Goal: Information Seeking & Learning: Learn about a topic

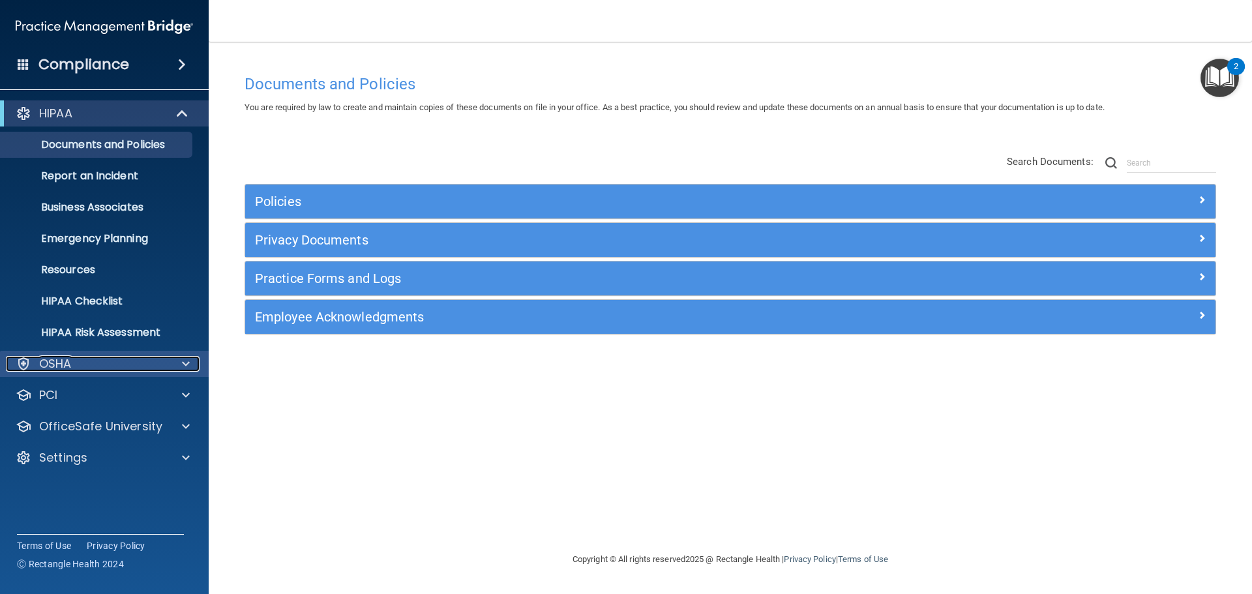
click at [179, 361] on div at bounding box center [184, 364] width 33 height 16
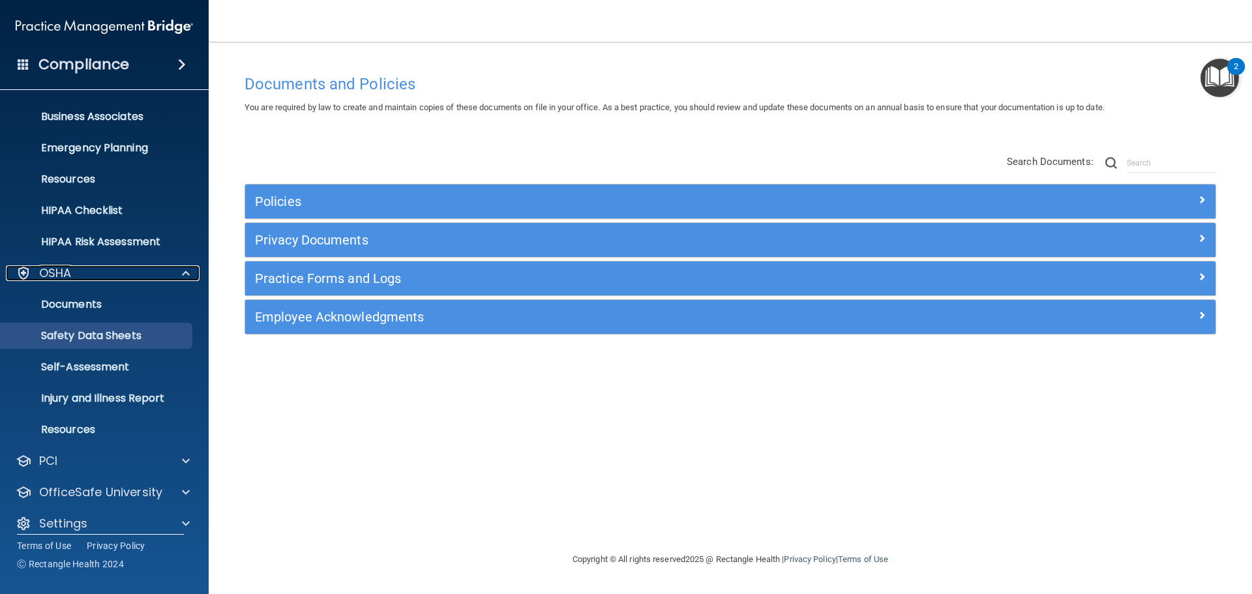
scroll to position [104, 0]
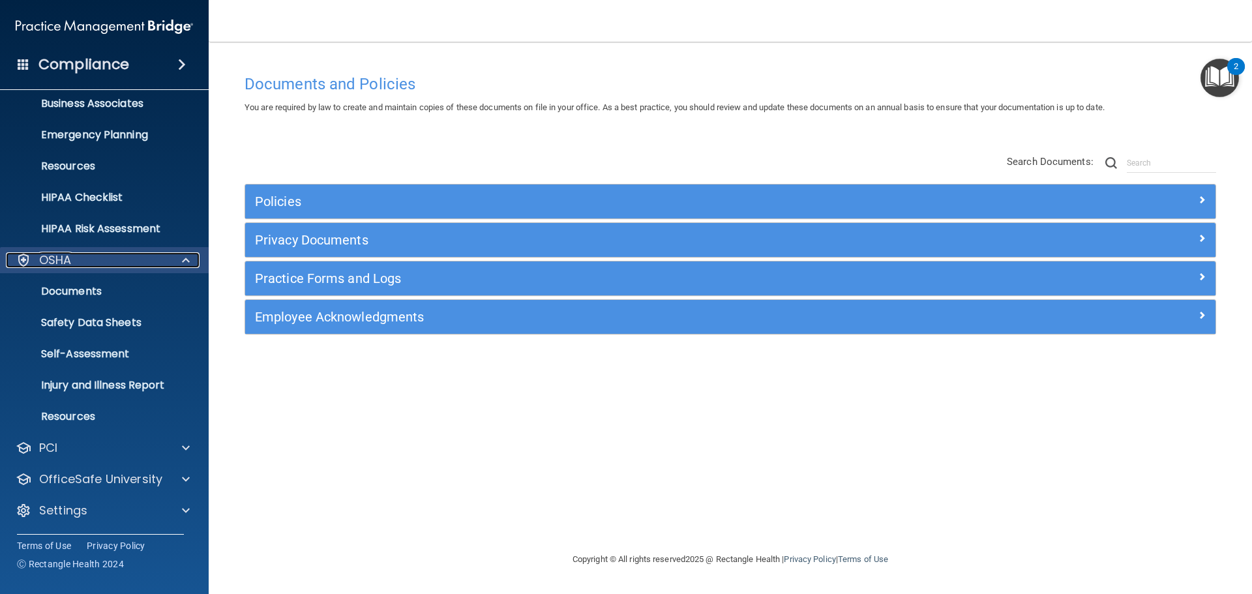
click at [169, 264] on div at bounding box center [184, 260] width 33 height 16
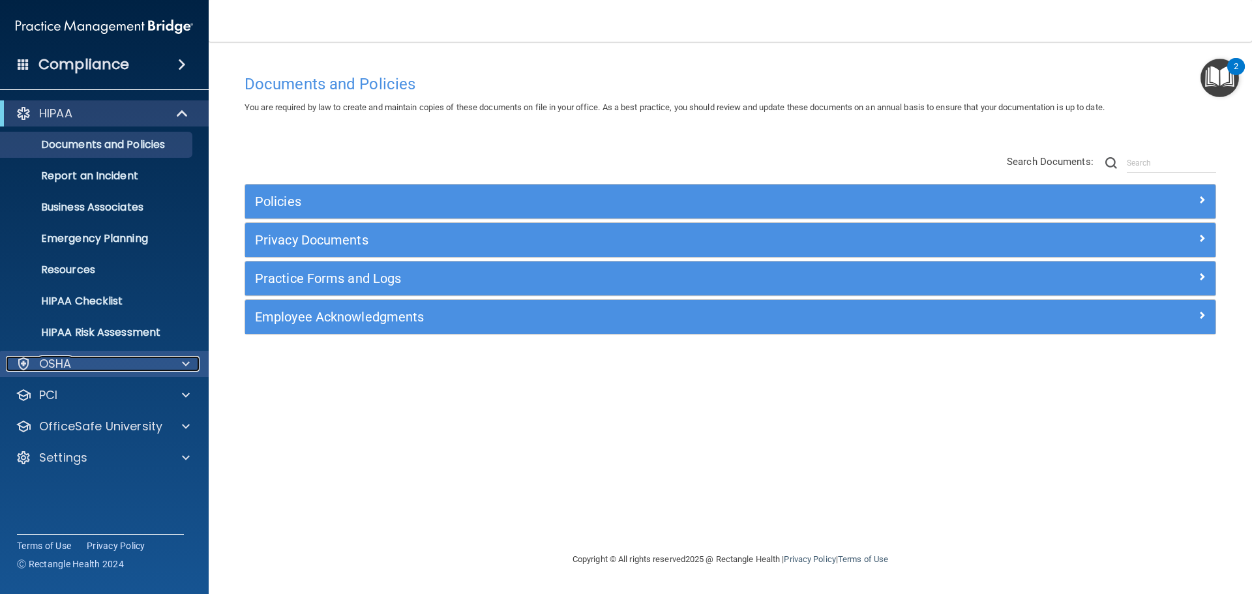
scroll to position [0, 0]
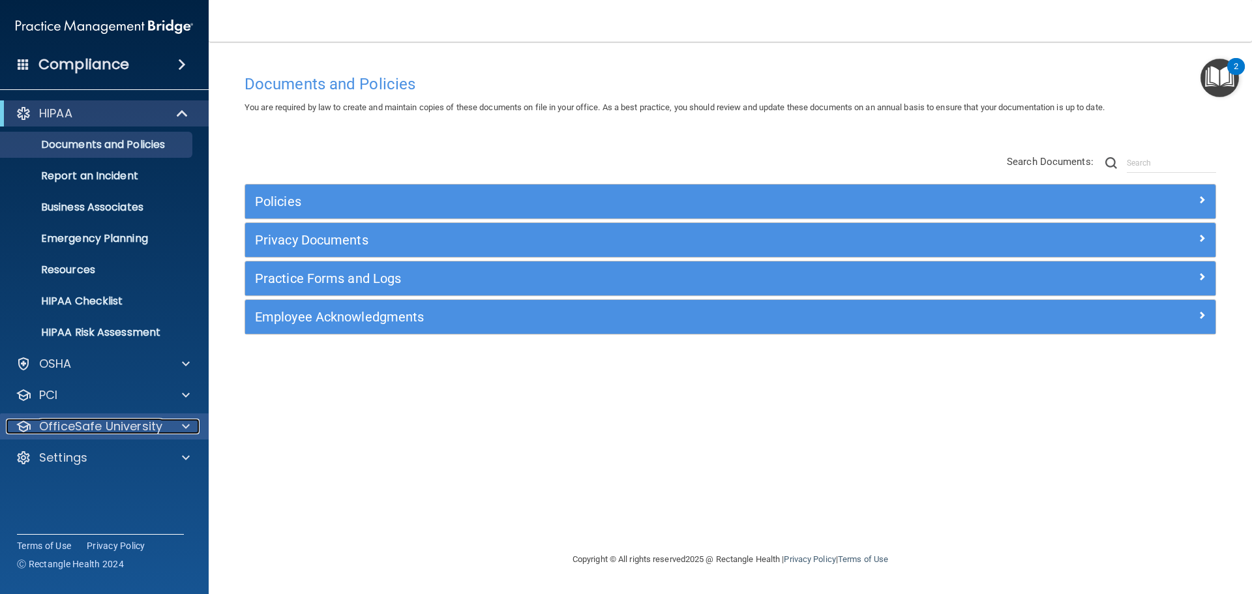
click at [165, 420] on div "OfficeSafe University" at bounding box center [87, 427] width 162 height 16
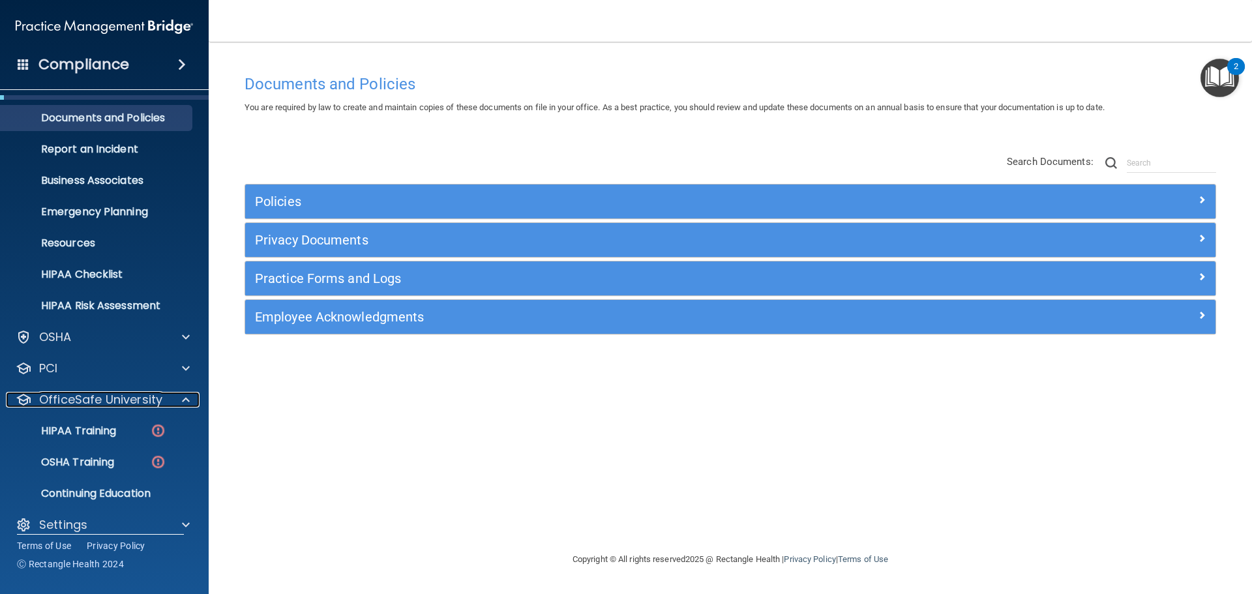
scroll to position [41, 0]
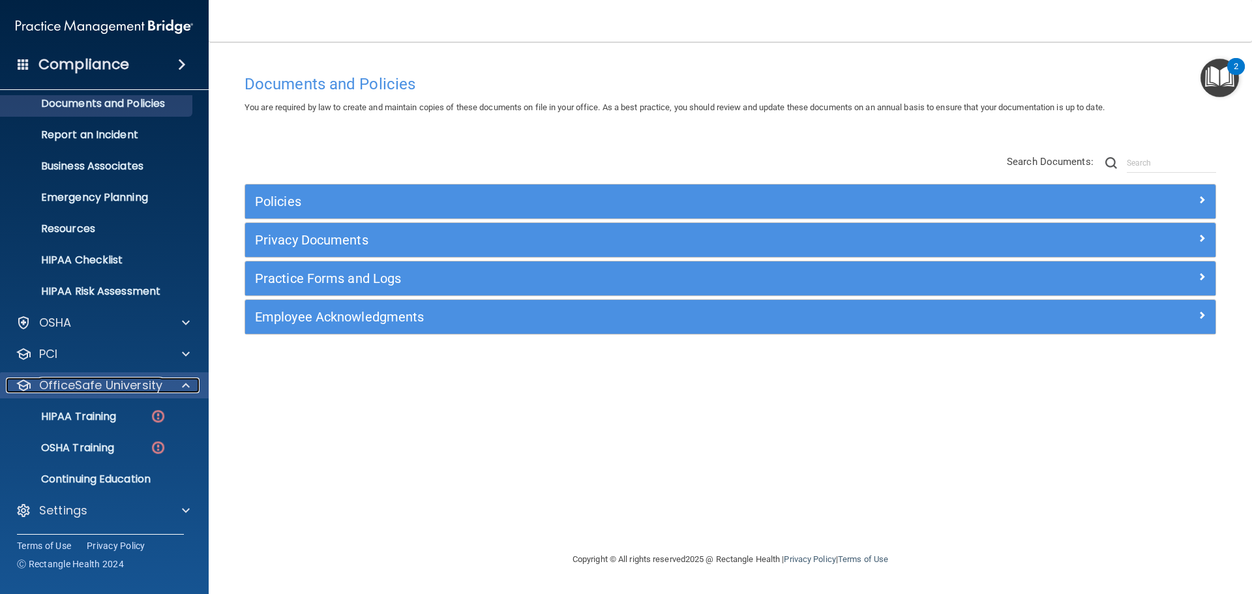
click at [170, 378] on div at bounding box center [184, 386] width 33 height 16
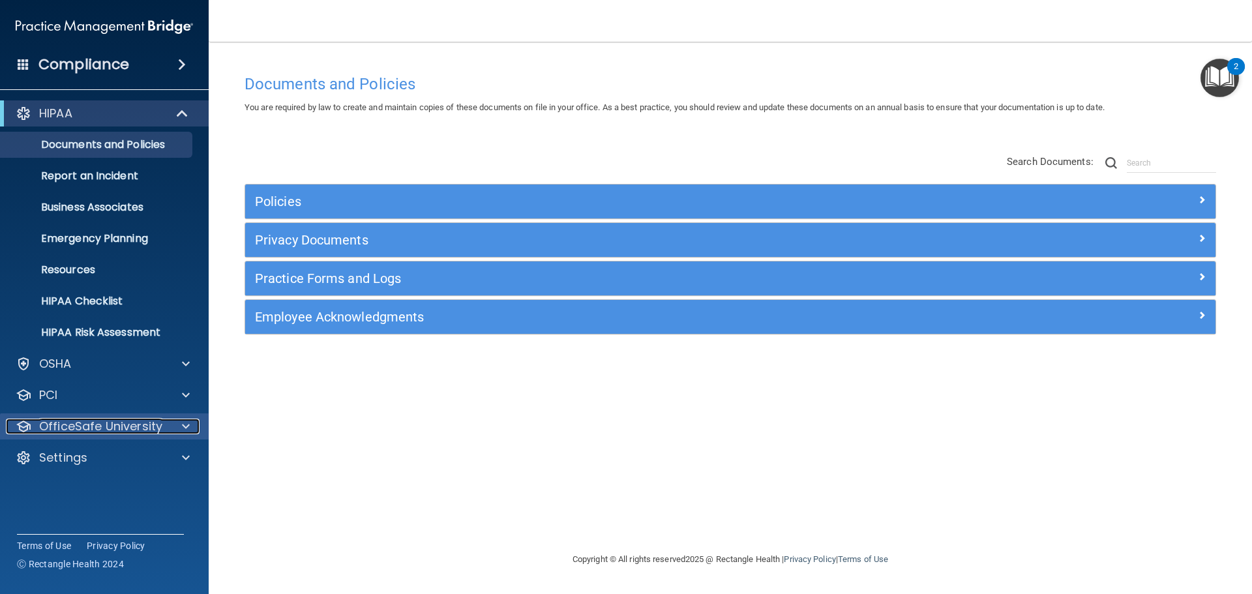
scroll to position [0, 0]
click at [160, 419] on p "OfficeSafe University" at bounding box center [100, 427] width 123 height 16
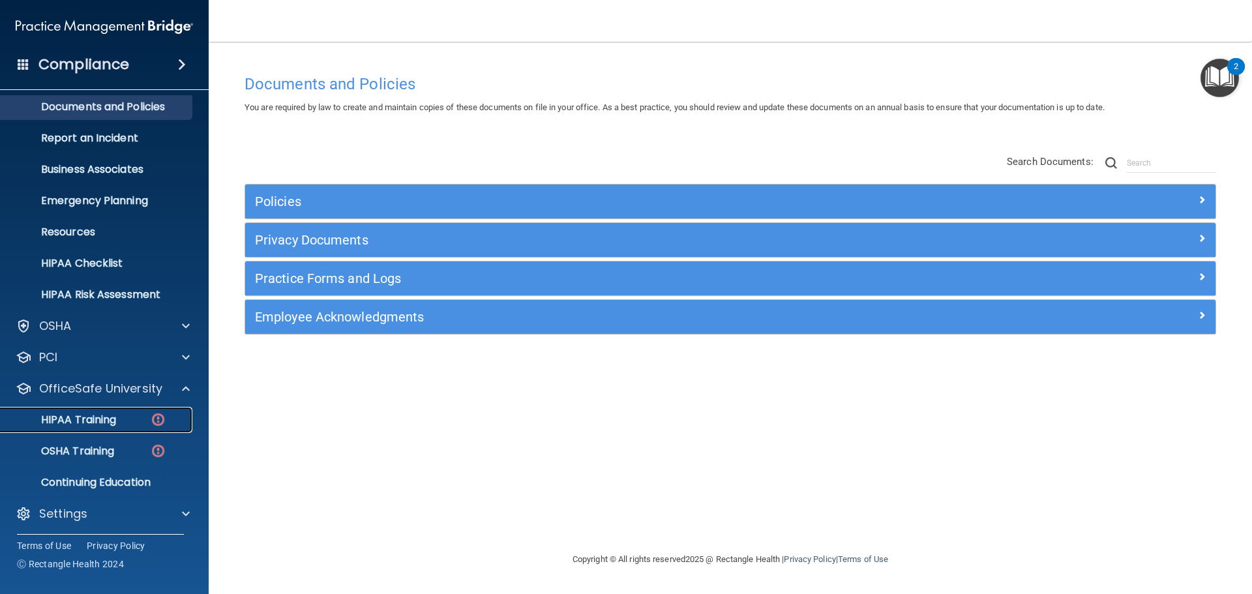
click at [158, 418] on img at bounding box center [158, 419] width 16 height 16
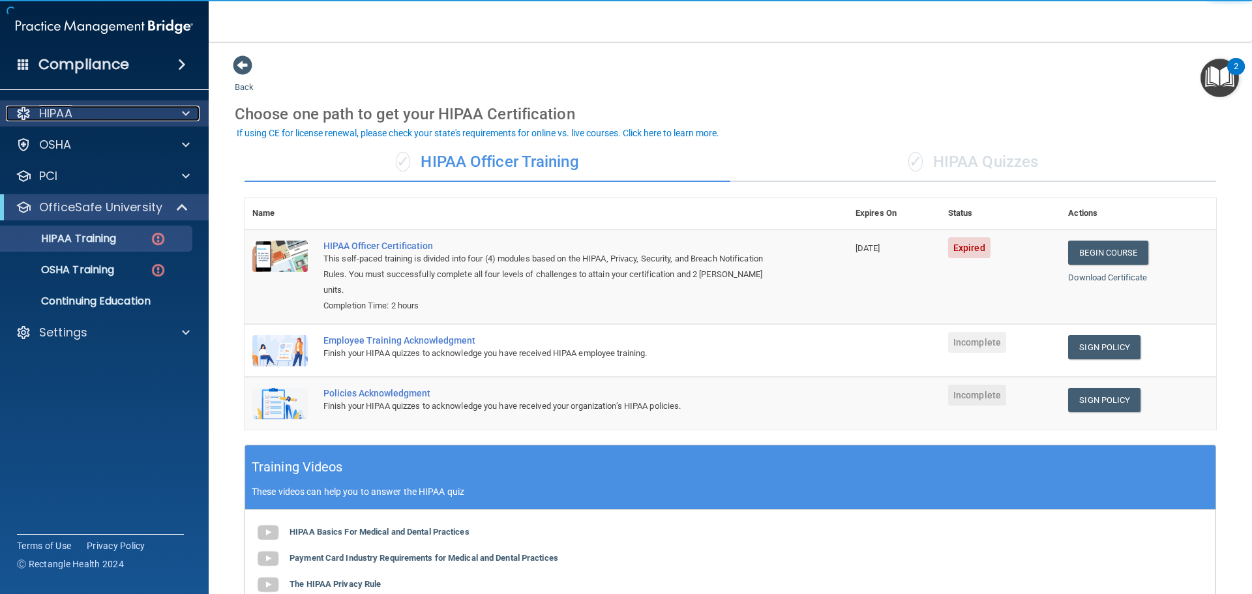
click at [158, 119] on div "HIPAA" at bounding box center [87, 114] width 162 height 16
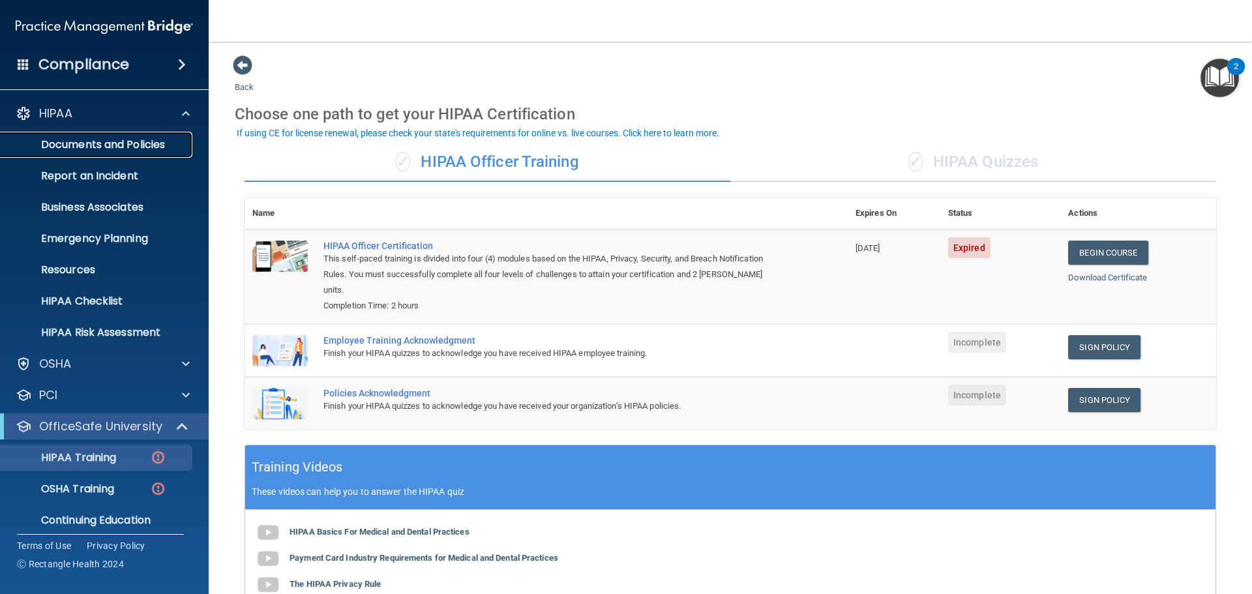
click at [160, 141] on p "Documents and Policies" at bounding box center [97, 144] width 178 height 13
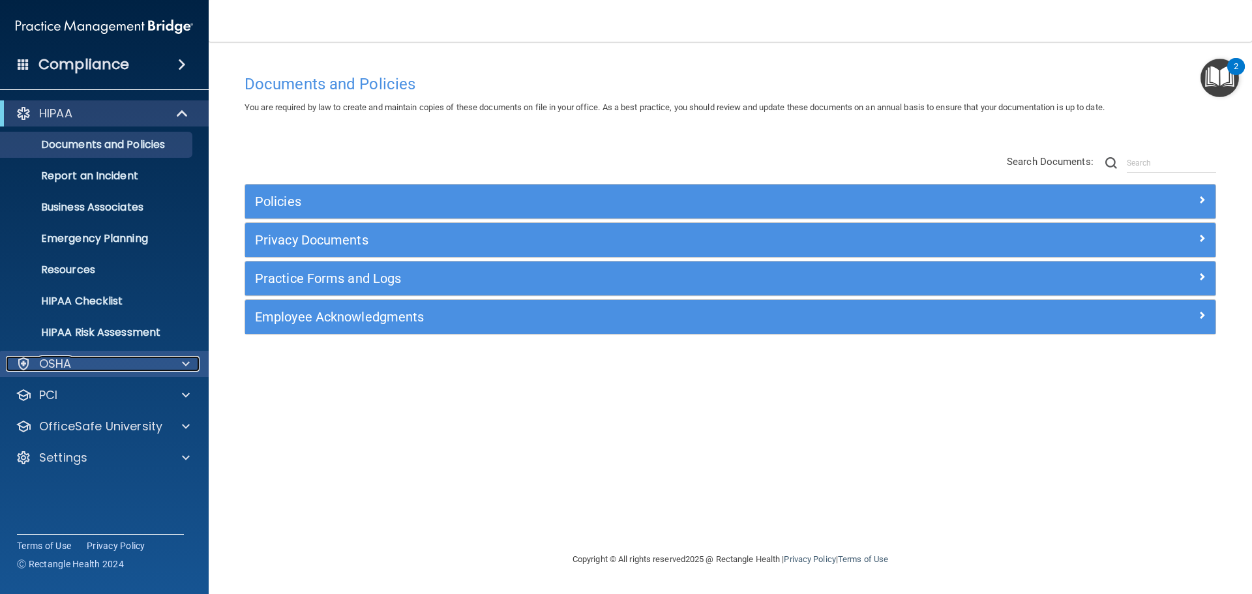
click at [110, 367] on div "OSHA" at bounding box center [87, 364] width 162 height 16
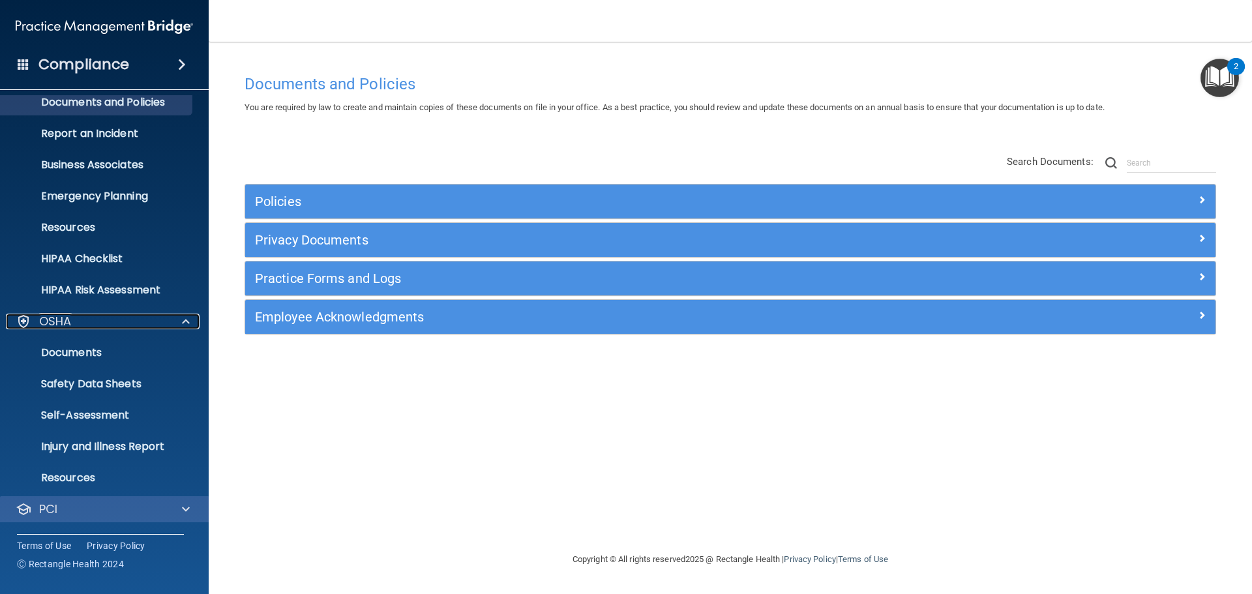
scroll to position [65, 0]
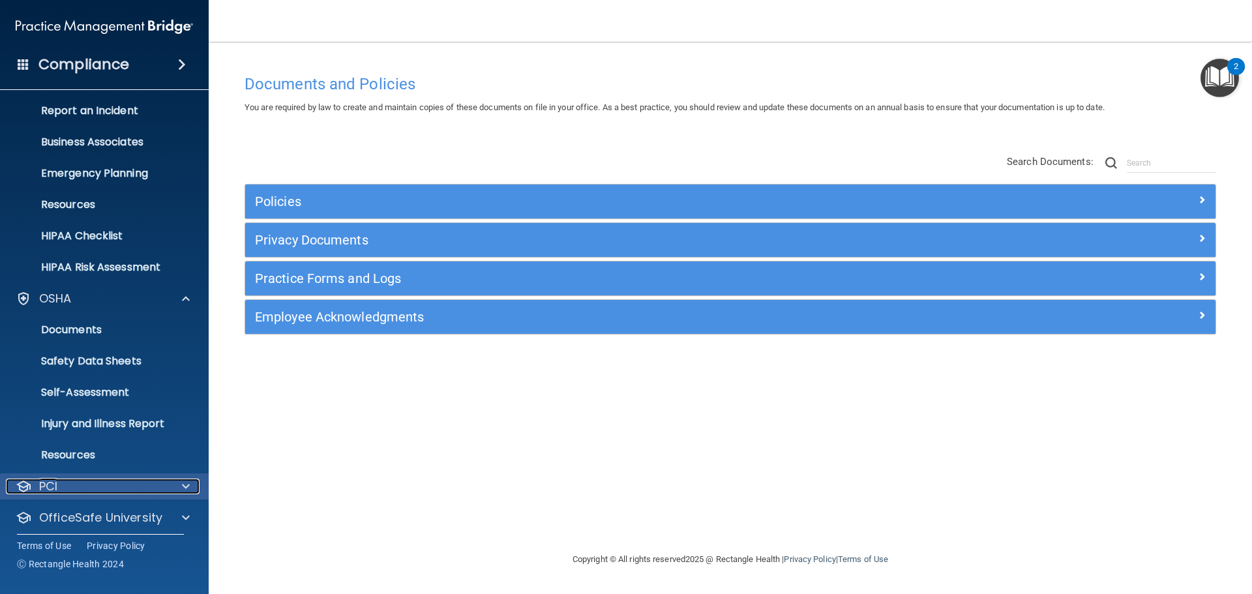
click at [117, 486] on div "PCI" at bounding box center [87, 487] width 162 height 16
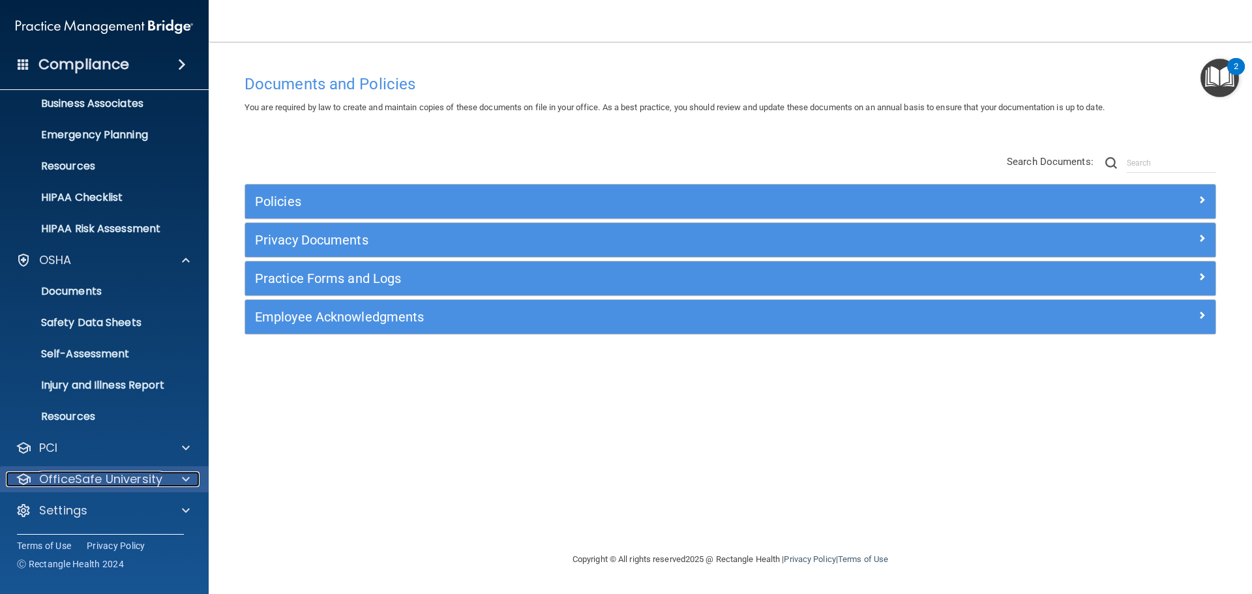
click at [147, 478] on p "OfficeSafe University" at bounding box center [100, 479] width 123 height 16
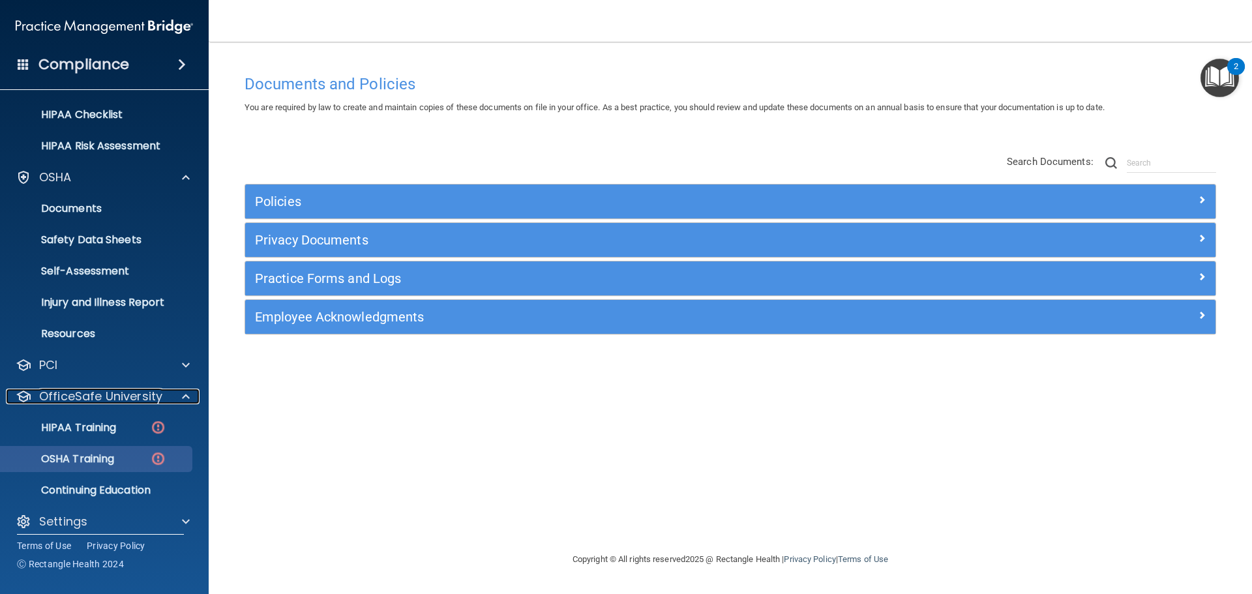
scroll to position [194, 0]
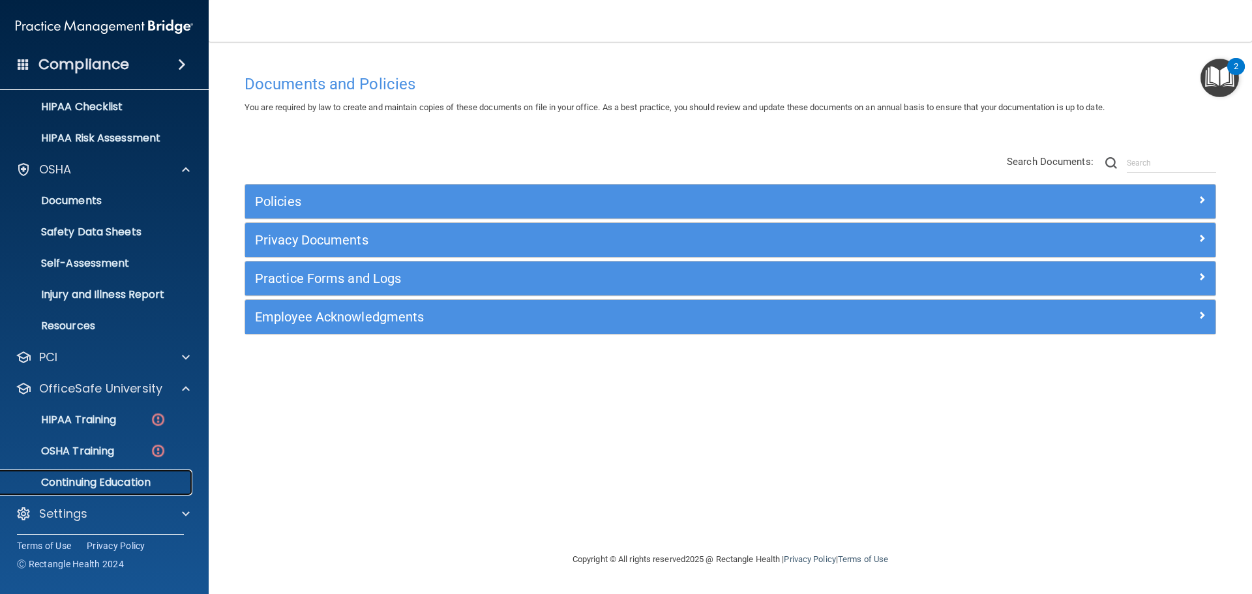
click at [138, 481] on p "Continuing Education" at bounding box center [97, 482] width 178 height 13
